Goal: Task Accomplishment & Management: Use online tool/utility

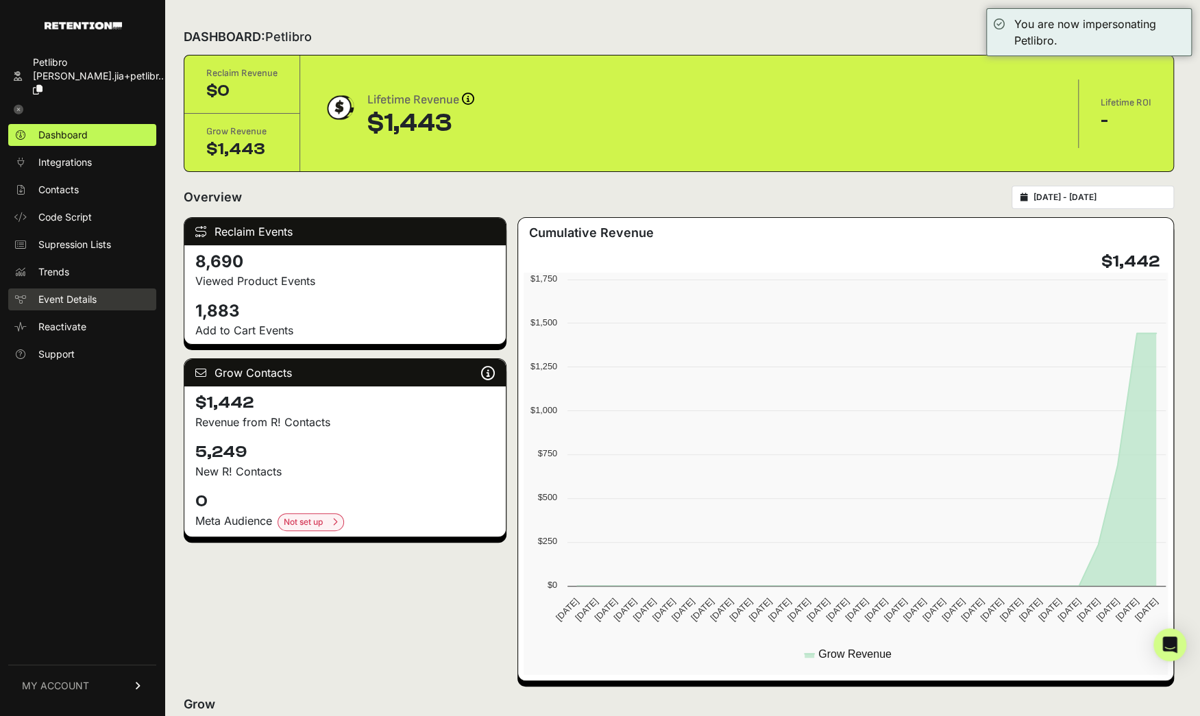
click at [99, 289] on link "Event Details" at bounding box center [82, 300] width 148 height 22
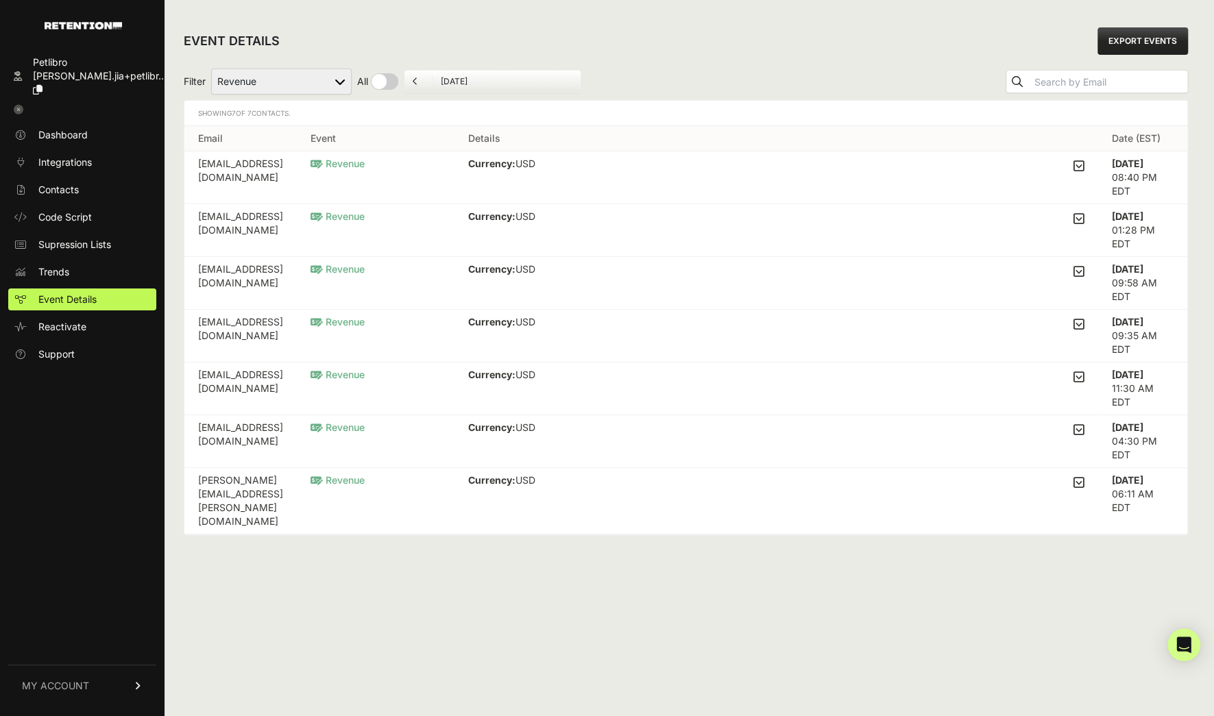
click at [328, 76] on select "Added to Cart Reclaim Checkout Started Reclaim Revenue Viewed Product Reclaim" at bounding box center [281, 82] width 141 height 26
select select "Viewed Product Reclaim"
click at [212, 69] on select "Added to Cart Reclaim Checkout Started Reclaim Revenue Viewed Product Reclaim" at bounding box center [281, 82] width 141 height 26
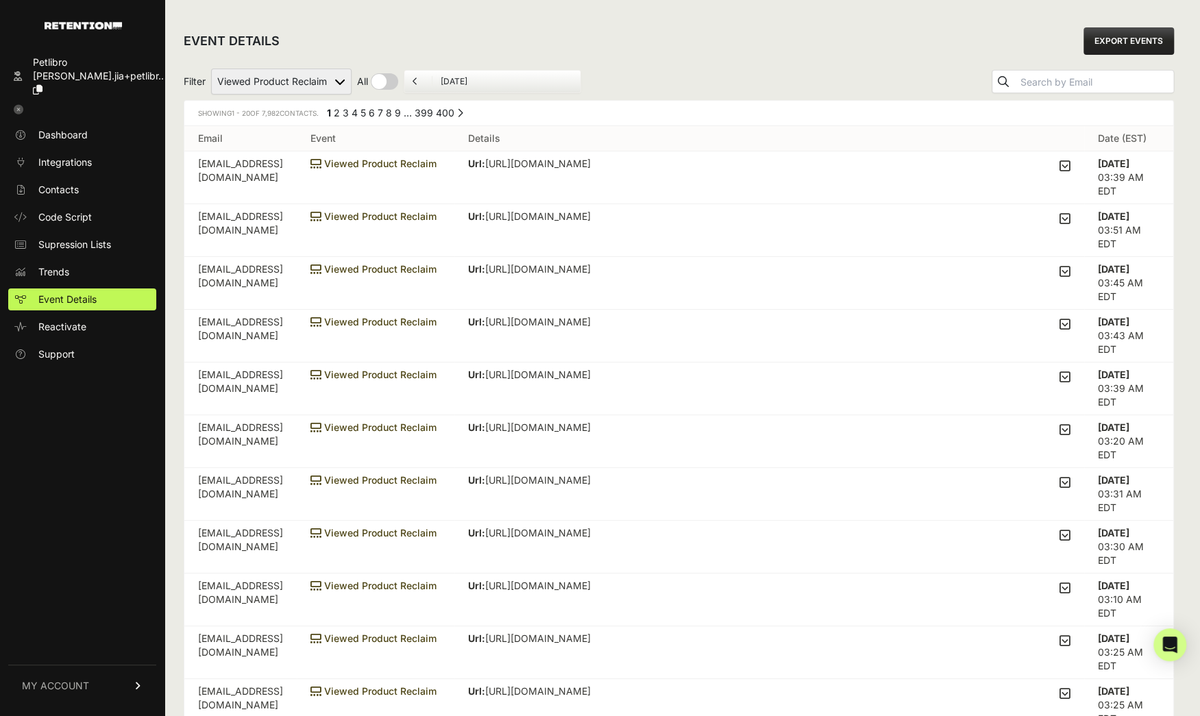
click at [330, 84] on select "Added to Cart Reclaim Checkout Started Reclaim Revenue Viewed Product Reclaim" at bounding box center [281, 82] width 141 height 26
select select "order_net_new"
click at [212, 69] on select "Added to Cart Reclaim Checkout Started Reclaim Revenue Viewed Product Reclaim" at bounding box center [281, 82] width 141 height 26
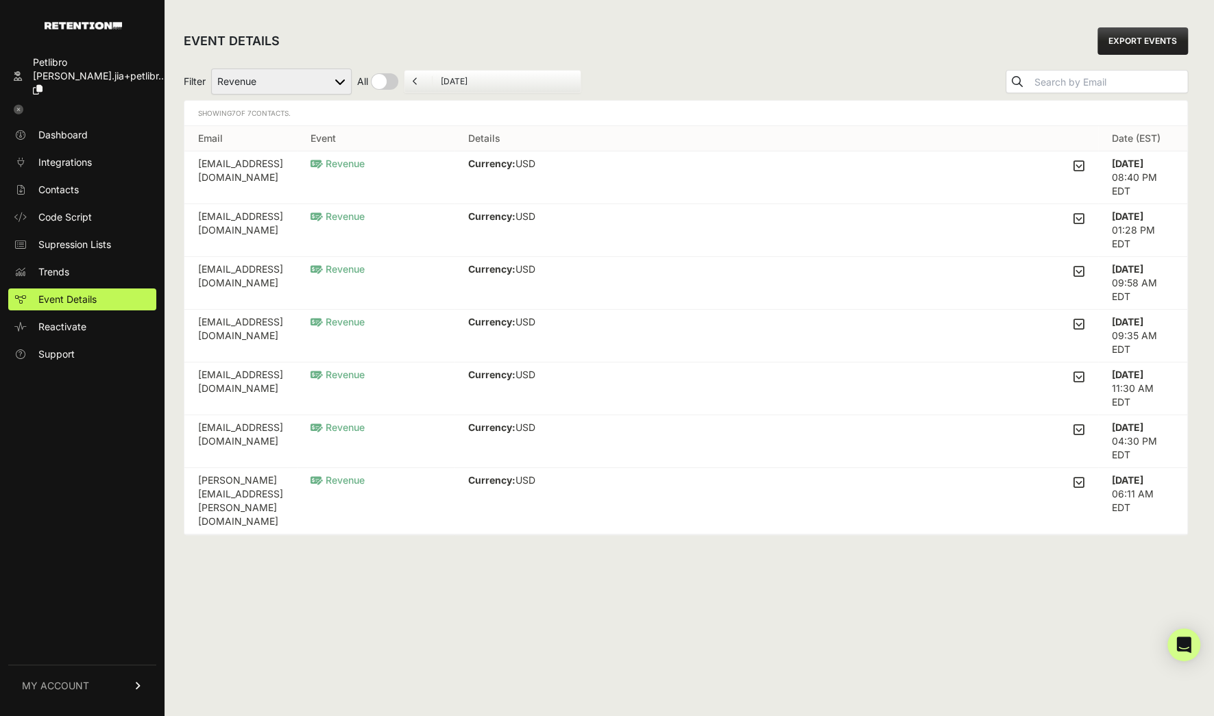
click at [448, 87] on ul "[DATE]" at bounding box center [493, 81] width 178 height 23
click at [466, 80] on input "[DATE]" at bounding box center [507, 81] width 132 height 11
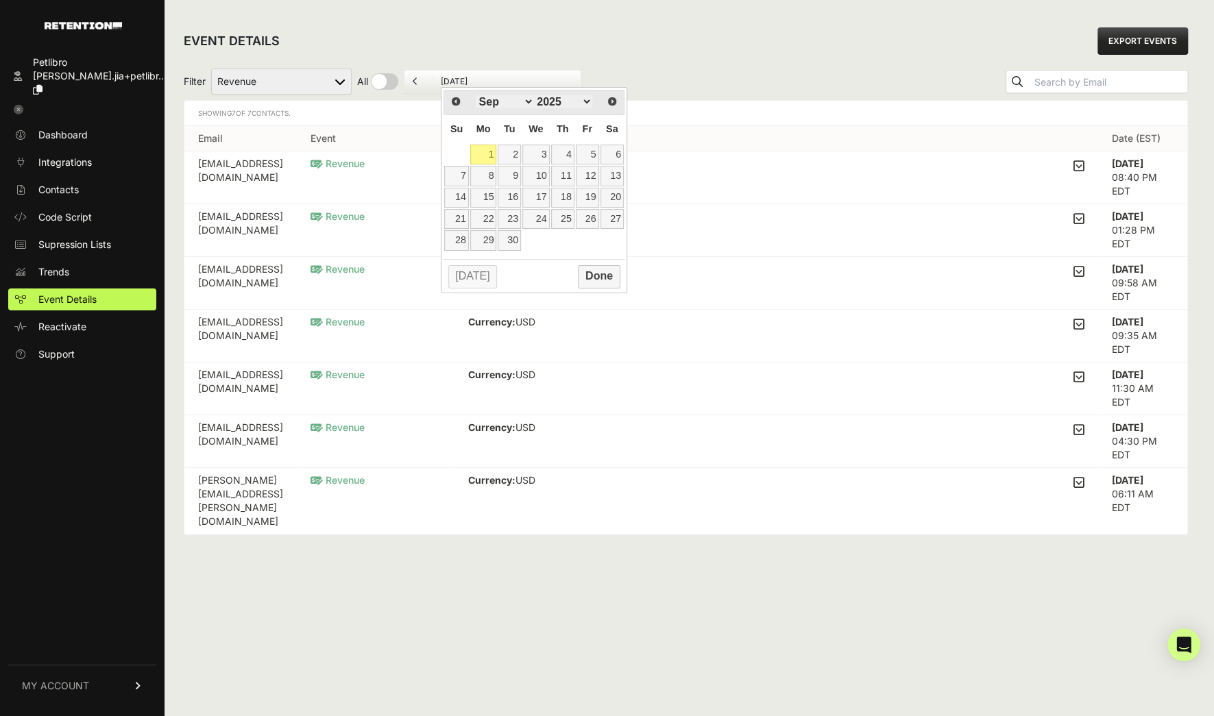
click at [490, 152] on link "1" at bounding box center [483, 155] width 27 height 20
type input "09/01/2025"
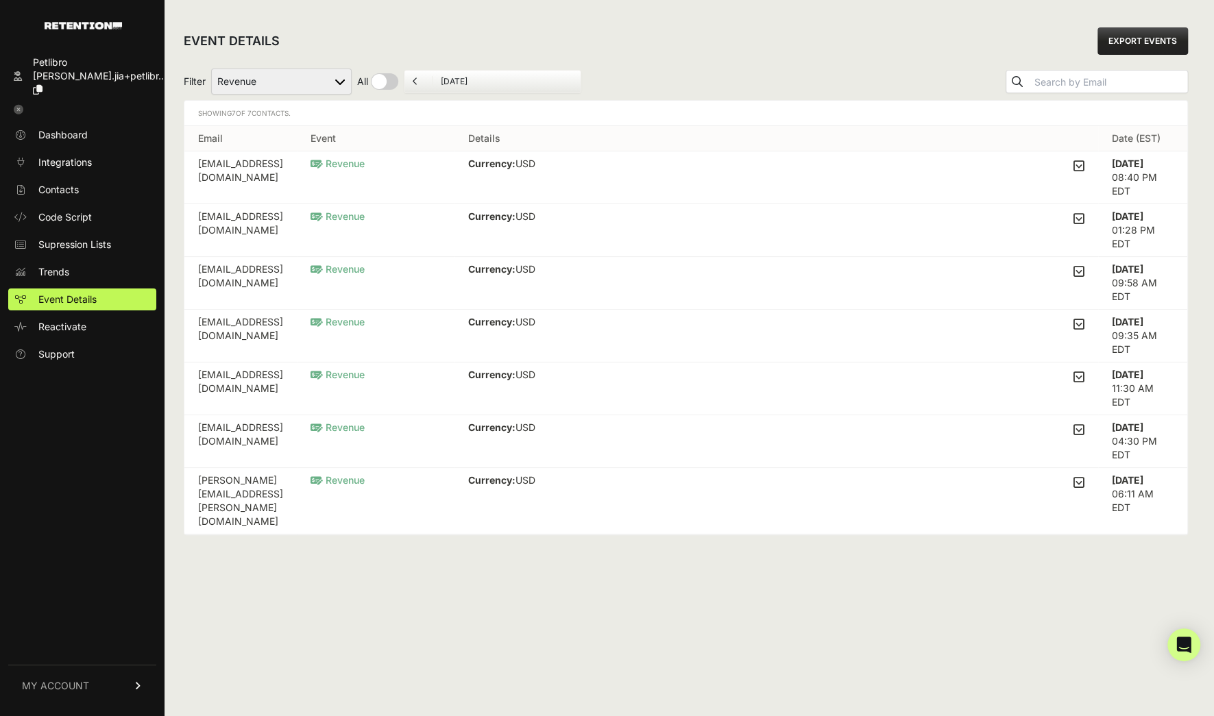
click at [765, 62] on div "EVENT DETAILS EXPORT EVENTS" at bounding box center [686, 41] width 1004 height 44
click at [1023, 84] on icon "submit" at bounding box center [1017, 81] width 11 height 11
click at [376, 82] on input "checkbox" at bounding box center [377, 81] width 41 height 16
click at [406, 85] on input "checkbox" at bounding box center [390, 81] width 66 height 16
checkbox input "false"
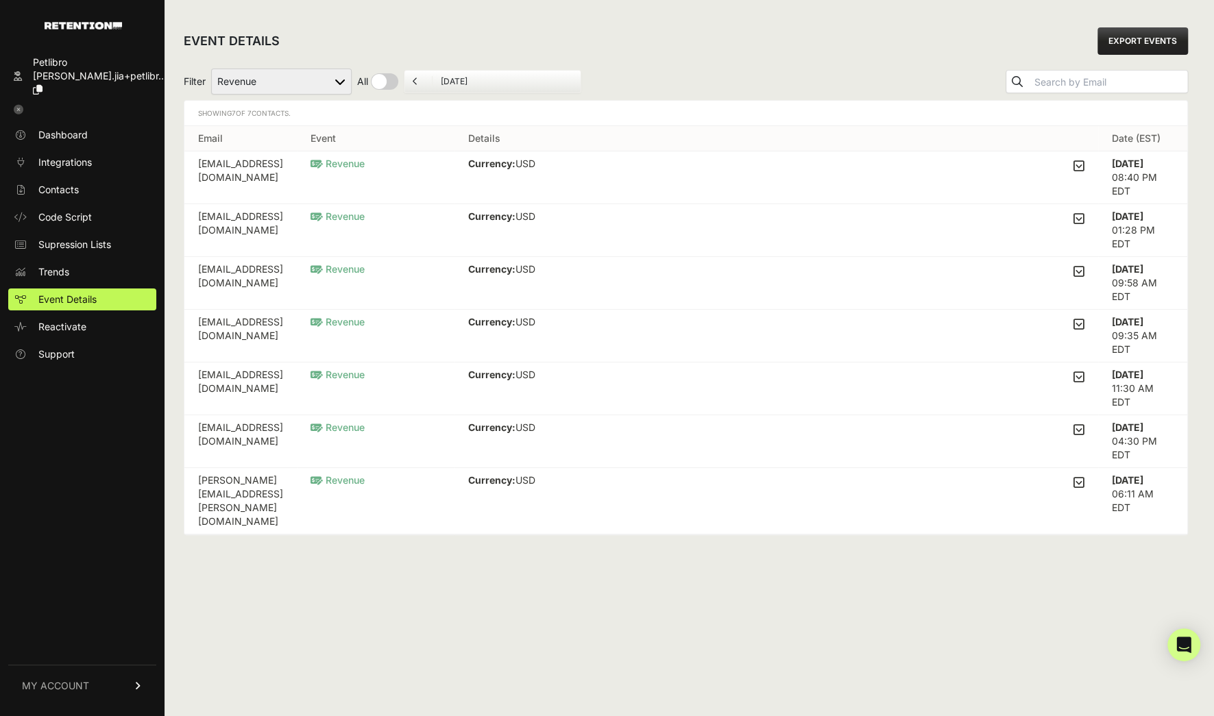
click at [744, 71] on div "Filter Added to Cart Reclaim Checkout Started Reclaim Revenue Viewed Product Re…" at bounding box center [686, 81] width 1004 height 37
click at [380, 70] on form "Filter Added to Cart Reclaim Checkout Started Reclaim Revenue Viewed Product Re…" at bounding box center [383, 82] width 398 height 26
click at [381, 82] on input "checkbox" at bounding box center [377, 81] width 41 height 16
checkbox input "true"
click at [461, 82] on li "[DATE]" at bounding box center [531, 81] width 149 height 11
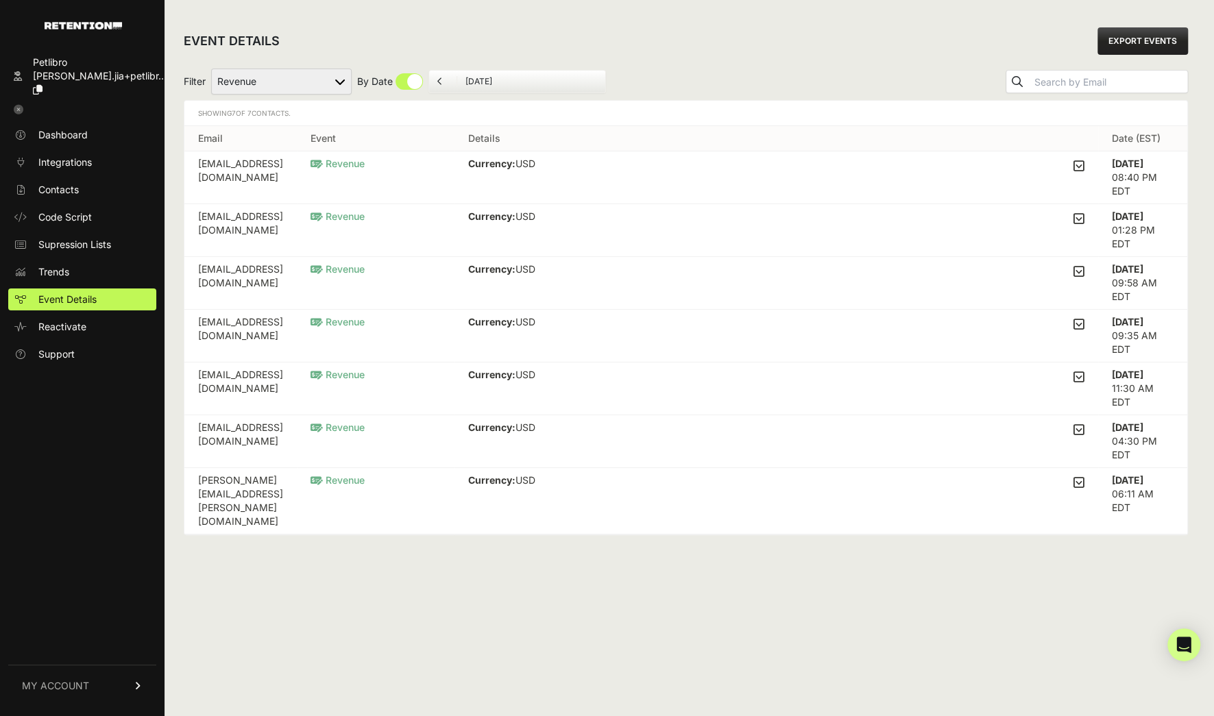
click at [438, 78] on icon at bounding box center [439, 81] width 5 height 8
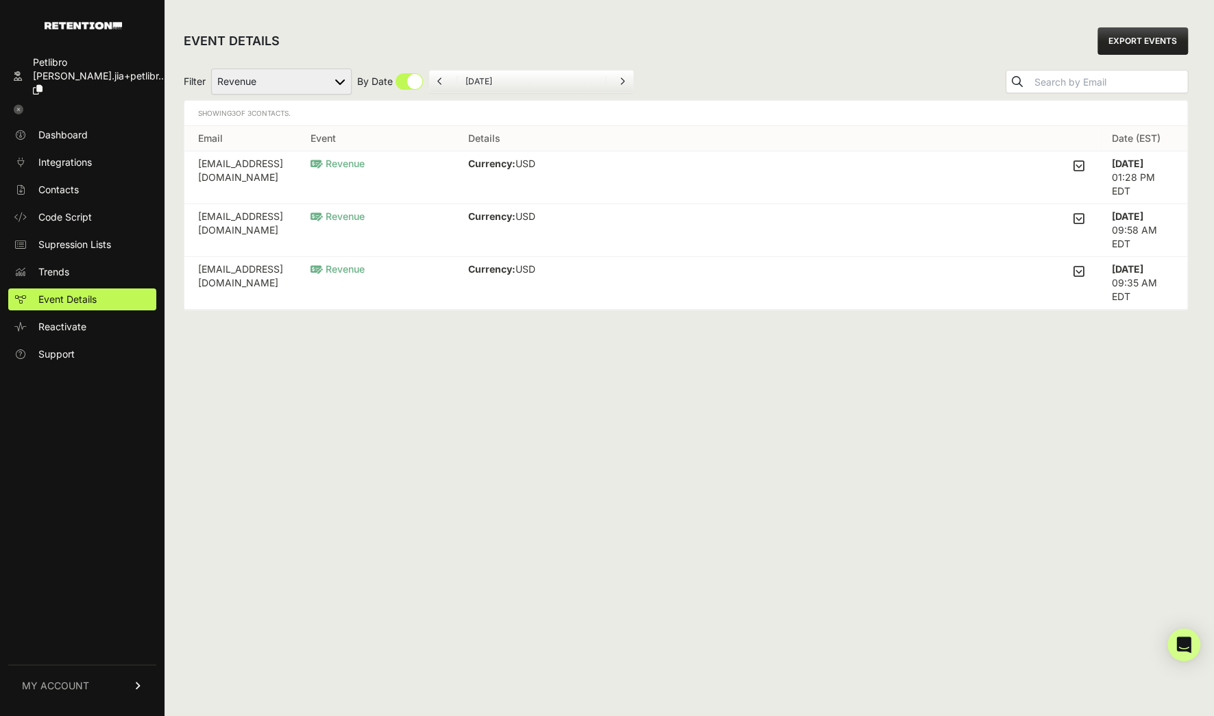
click at [396, 170] on td "Revenue" at bounding box center [376, 178] width 158 height 53
click at [1081, 160] on icon at bounding box center [1079, 166] width 11 height 12
click at [0, 0] on input "checkbox" at bounding box center [0, 0] width 0 height 0
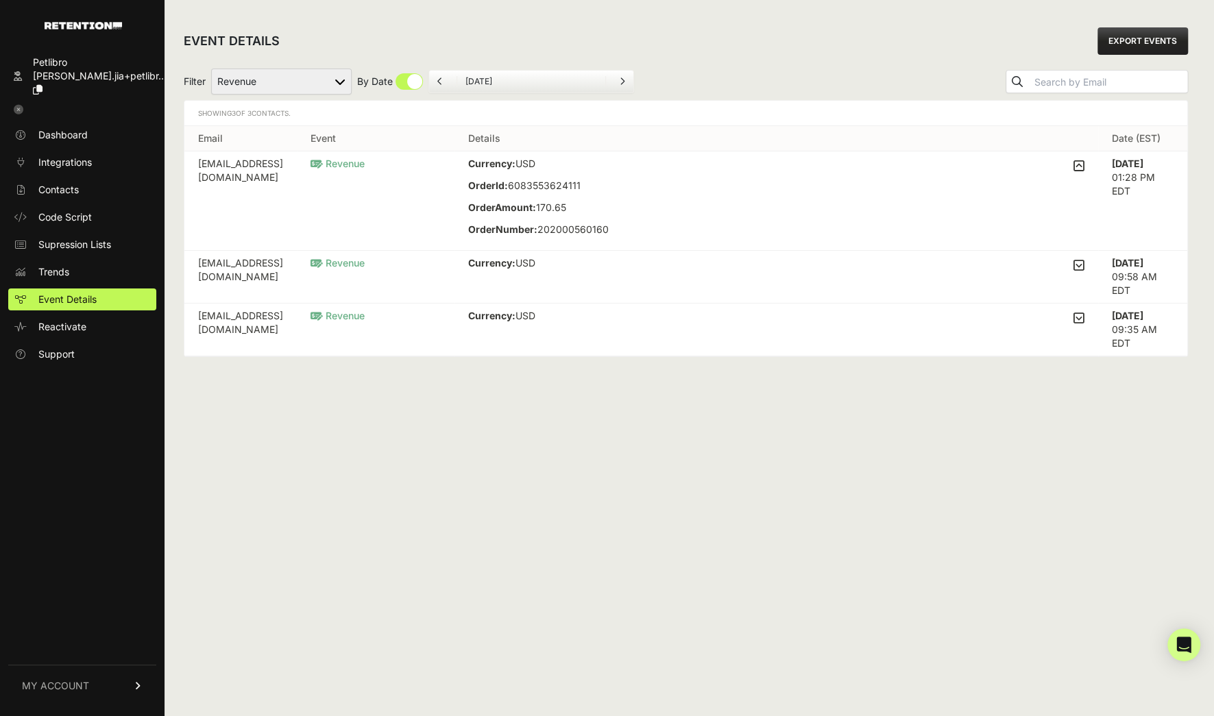
click at [1081, 265] on icon at bounding box center [1079, 265] width 11 height 12
click at [0, 0] on input "checkbox" at bounding box center [0, 0] width 0 height 0
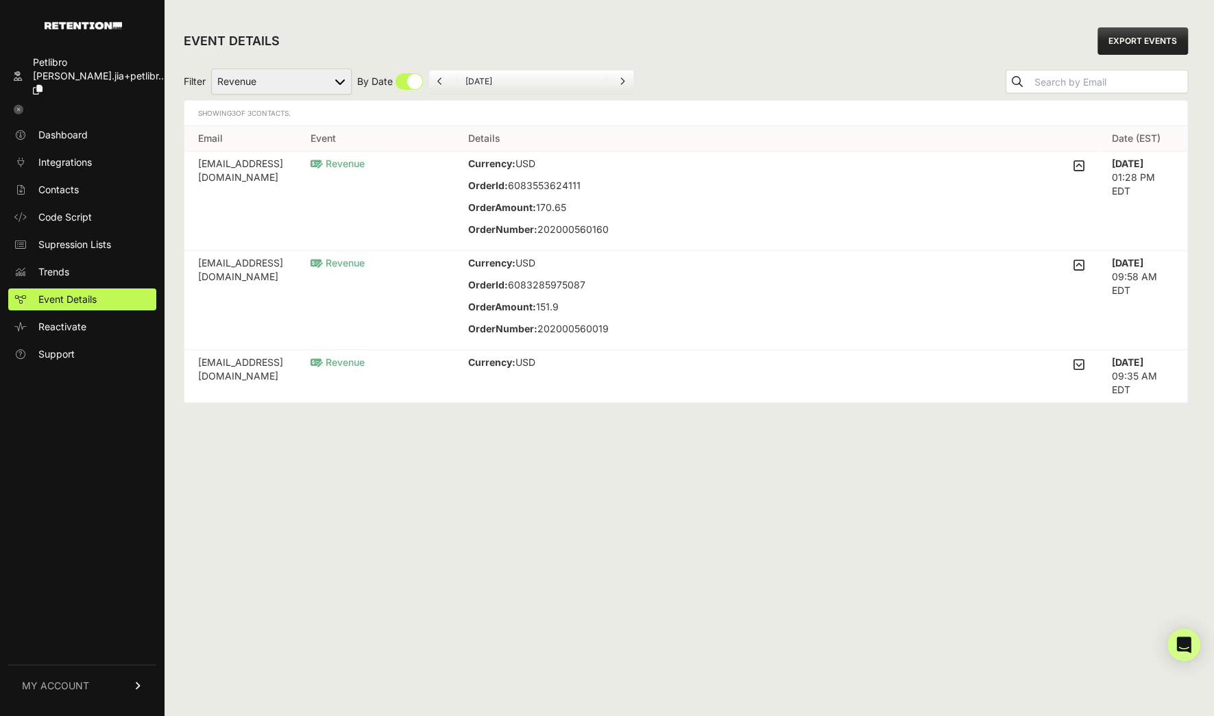
click at [1079, 360] on icon at bounding box center [1079, 365] width 11 height 12
click at [0, 0] on input "checkbox" at bounding box center [0, 0] width 0 height 0
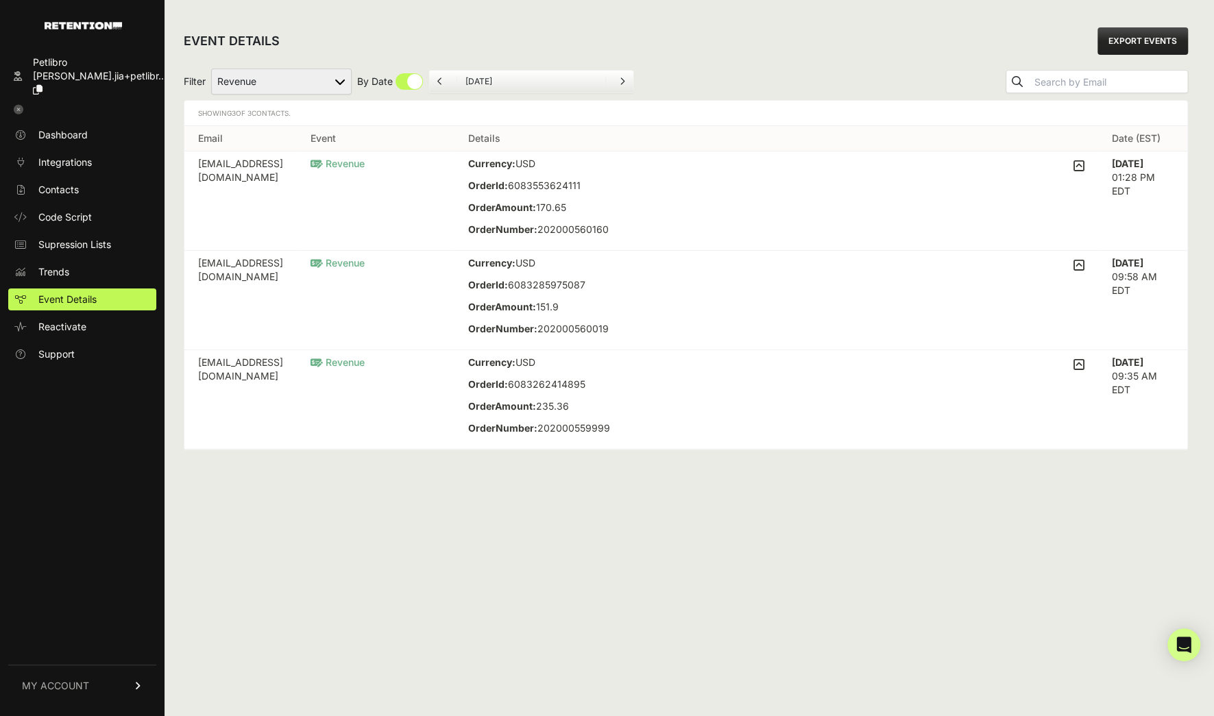
click at [415, 81] on input "checkbox" at bounding box center [390, 81] width 66 height 16
checkbox input "false"
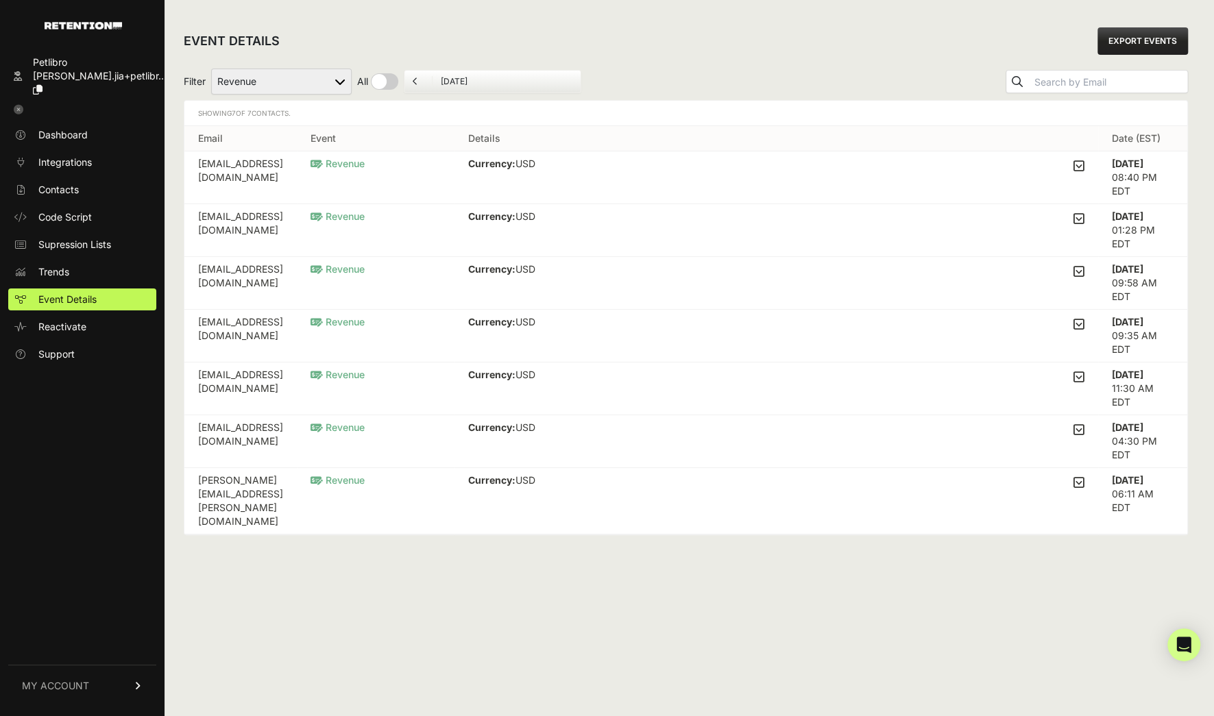
click at [1156, 43] on link "EXPORT EVENTS" at bounding box center [1143, 40] width 91 height 27
click at [300, 527] on div "EVENT DETAILS EXPORT EVENTS Filter Added to Cart Reclaim Checkout Started Recla…" at bounding box center [686, 358] width 1043 height 716
drag, startPoint x: 309, startPoint y: 473, endPoint x: 187, endPoint y: 470, distance: 122.1
click at [187, 471] on td "[PERSON_NAME][EMAIL_ADDRESS][PERSON_NAME][DOMAIN_NAME]" at bounding box center [240, 501] width 112 height 67
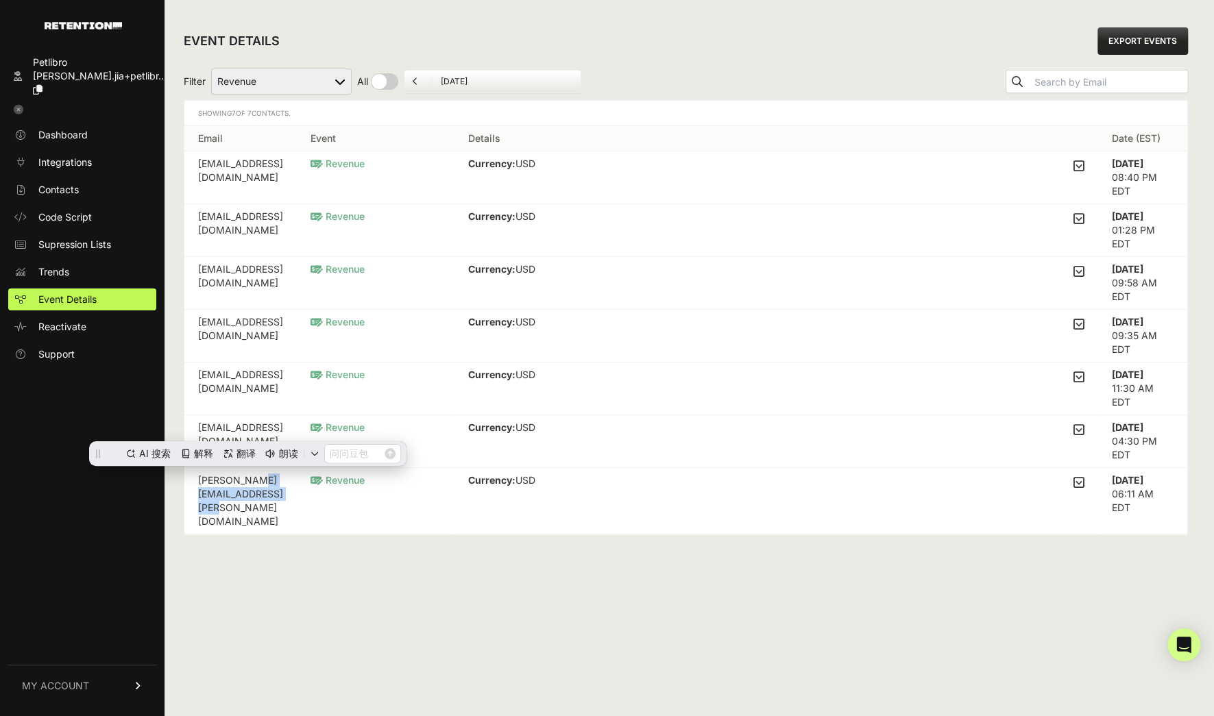
click at [287, 374] on td "[EMAIL_ADDRESS][DOMAIN_NAME]" at bounding box center [240, 389] width 112 height 53
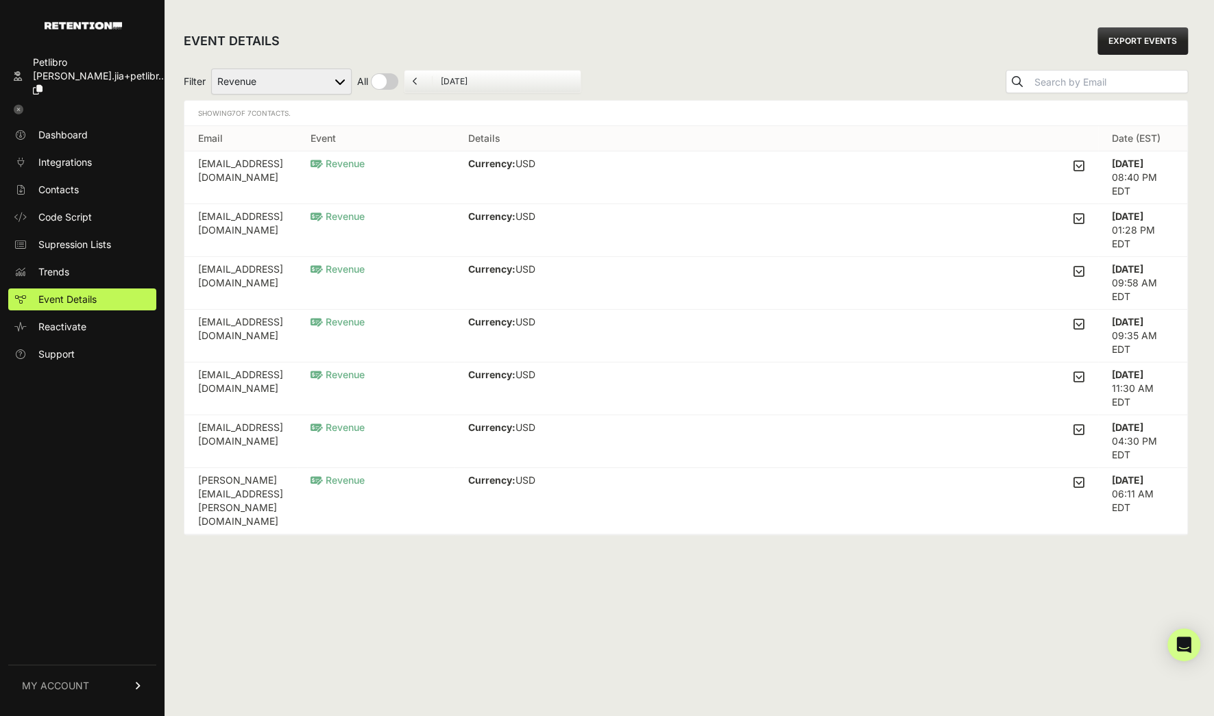
drag, startPoint x: 326, startPoint y: 370, endPoint x: 130, endPoint y: 370, distance: 196.1
click at [130, 370] on div "Petlibro [PERSON_NAME].jia+petlibr... Dashboard Integrations Contacts Code Scri…" at bounding box center [607, 358] width 1214 height 716
click at [306, 578] on div "EVENT DETAILS EXPORT EVENTS Filter Added to Cart Reclaim Checkout Started Recla…" at bounding box center [686, 358] width 1043 height 716
drag, startPoint x: 193, startPoint y: 270, endPoint x: 344, endPoint y: 266, distance: 151.6
click at [297, 266] on td "[EMAIL_ADDRESS][DOMAIN_NAME]" at bounding box center [240, 283] width 112 height 53
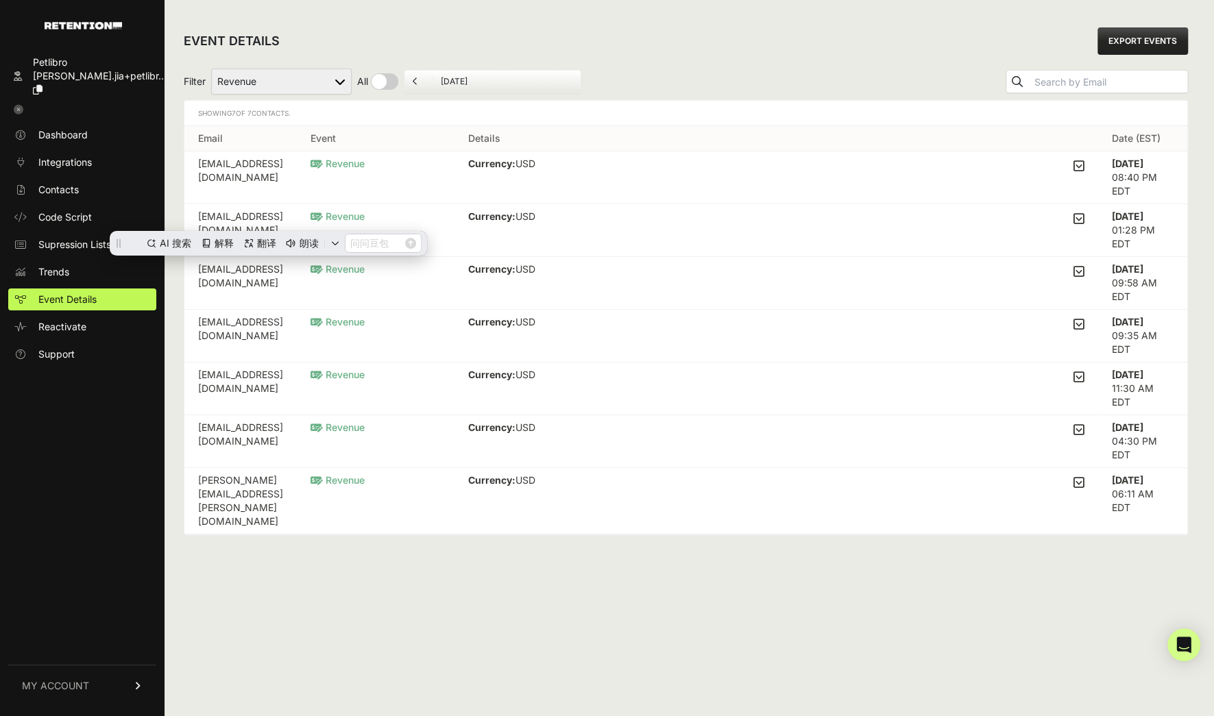
copy td "[EMAIL_ADDRESS][DOMAIN_NAME]"
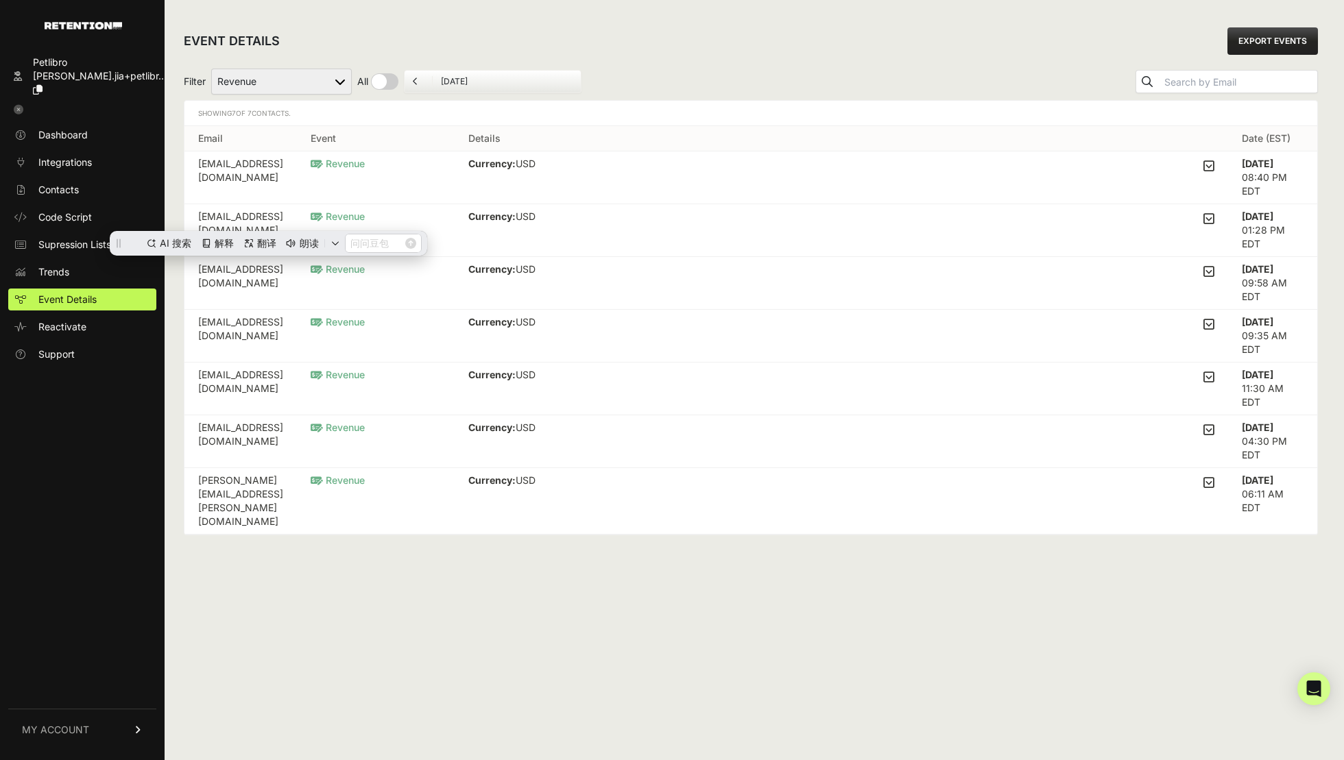
click at [657, 91] on div "Filter Added to Cart Reclaim Checkout Started Reclaim Revenue Viewed Product Re…" at bounding box center [751, 81] width 1134 height 37
